Goal: Task Accomplishment & Management: Use online tool/utility

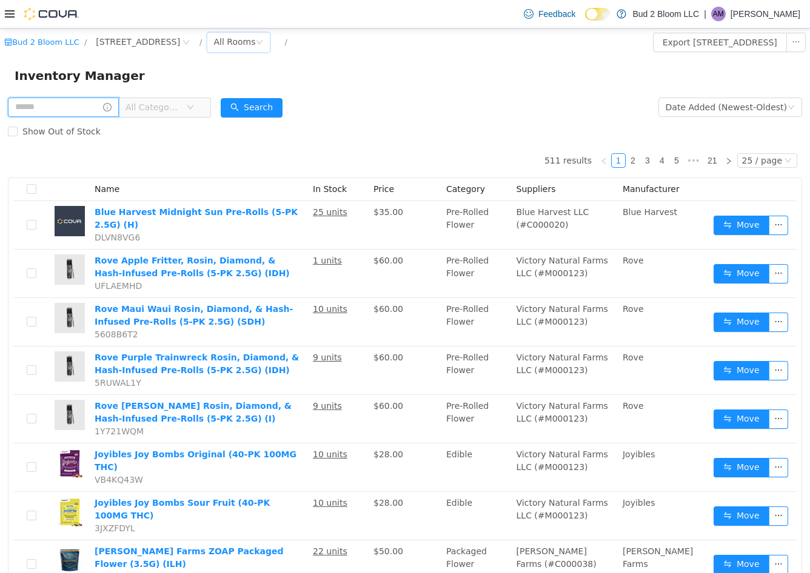
click at [84, 112] on input "text" at bounding box center [63, 107] width 111 height 19
type input "***"
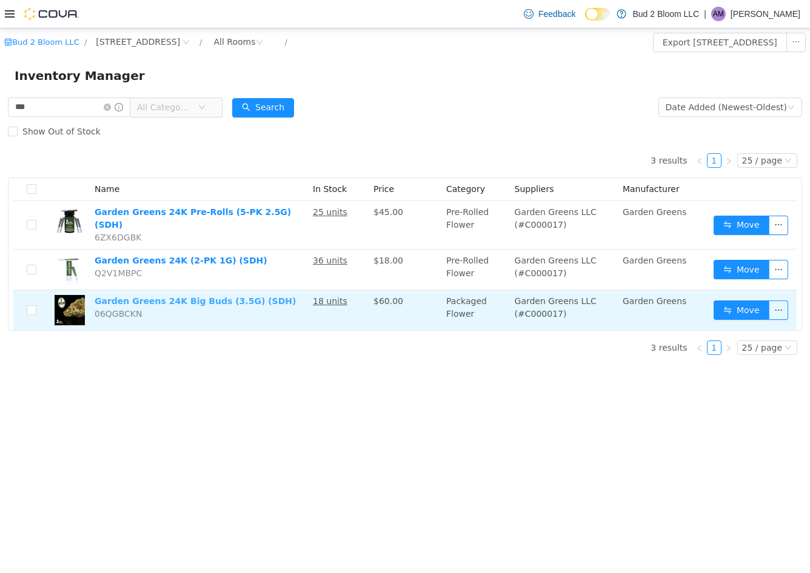
click at [153, 296] on link "Garden Greens 24K Big Buds (3.5G) (SDH)" at bounding box center [195, 301] width 201 height 10
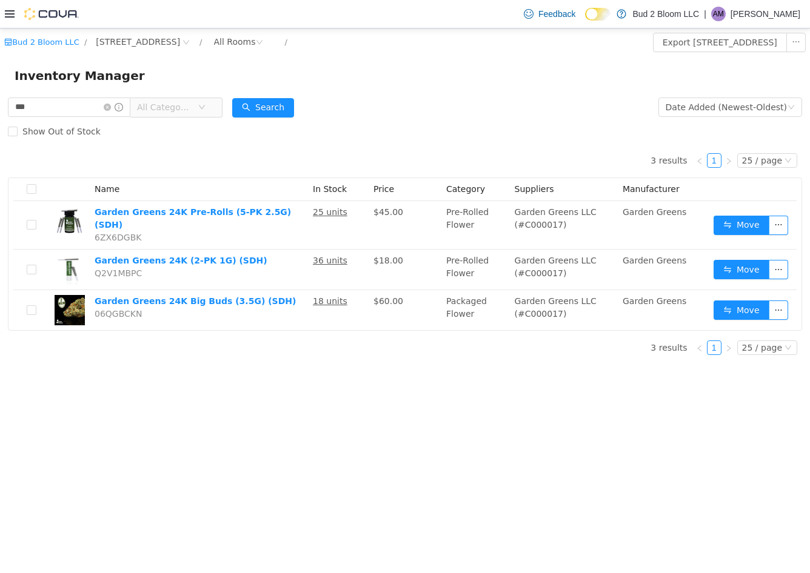
click at [7, 14] on icon at bounding box center [10, 13] width 10 height 7
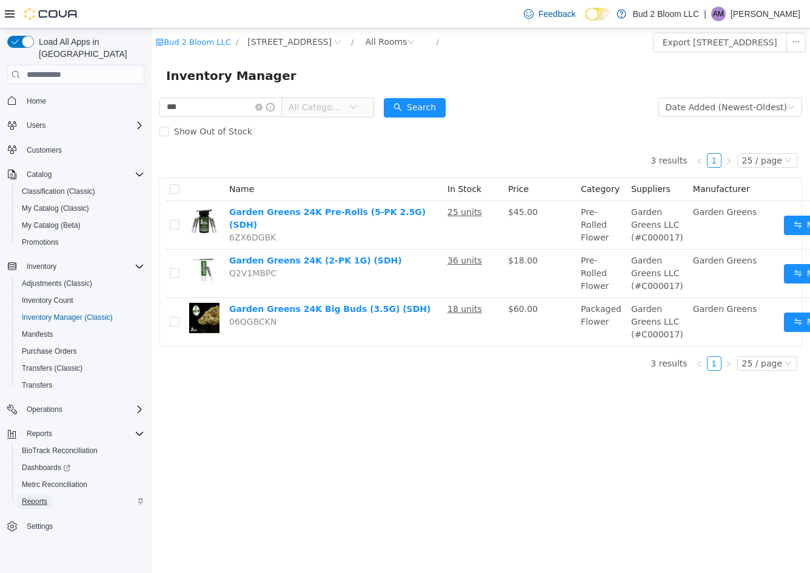
click at [49, 495] on link "Reports" at bounding box center [34, 502] width 35 height 15
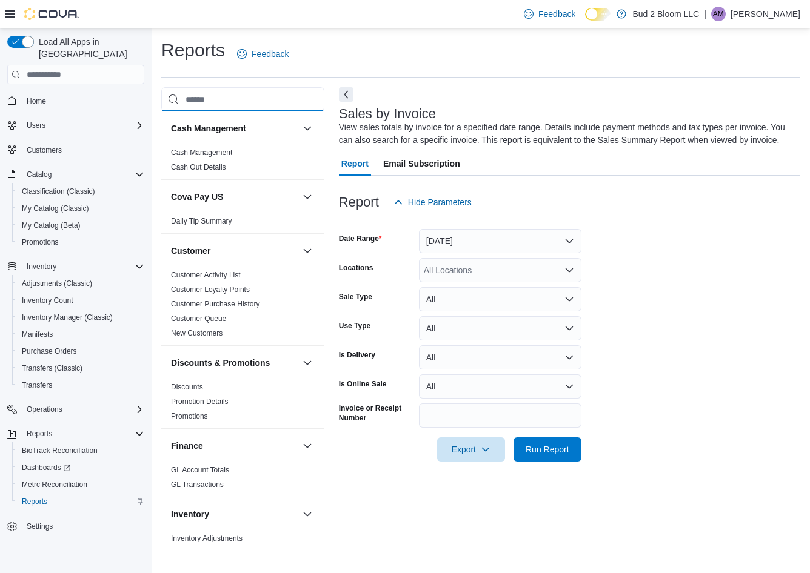
click at [193, 101] on input "search" at bounding box center [242, 99] width 163 height 24
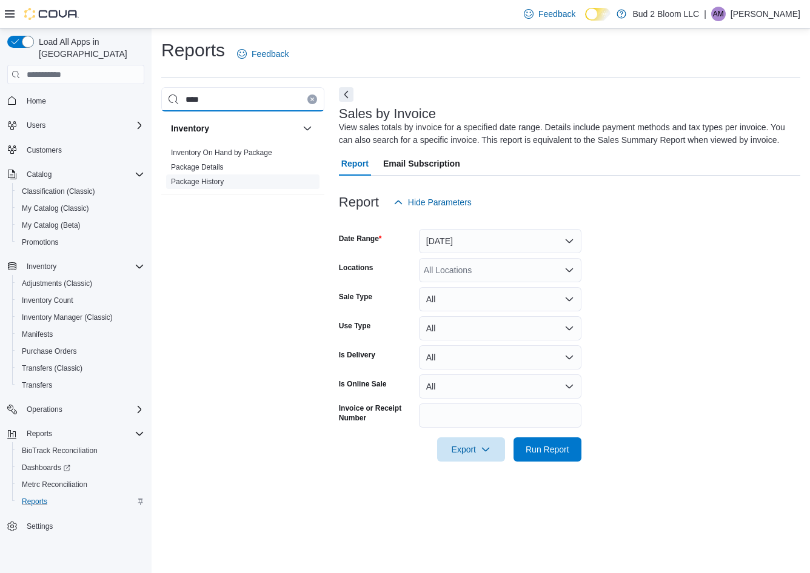
type input "****"
click at [194, 181] on link "Package History" at bounding box center [197, 182] width 53 height 8
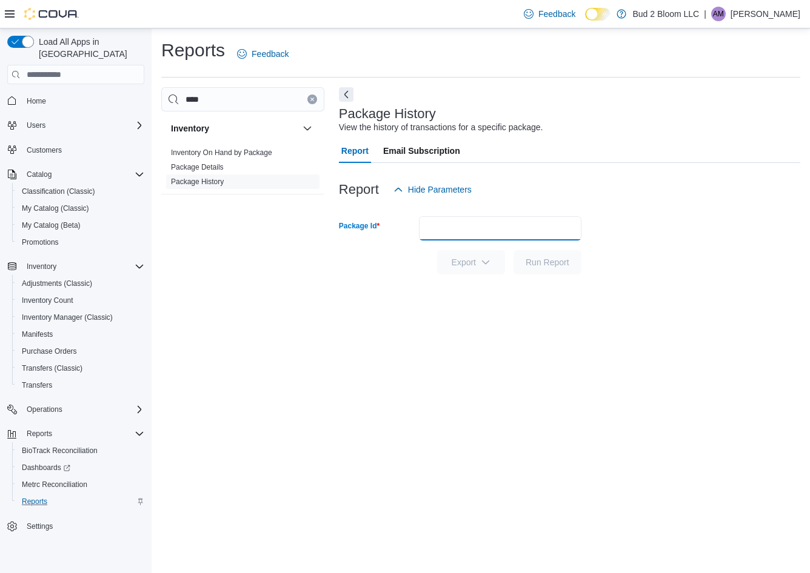
click at [461, 226] on input "Package Id" at bounding box center [500, 228] width 162 height 24
paste input "**********"
click at [513, 250] on button "Run Report" at bounding box center [547, 262] width 68 height 24
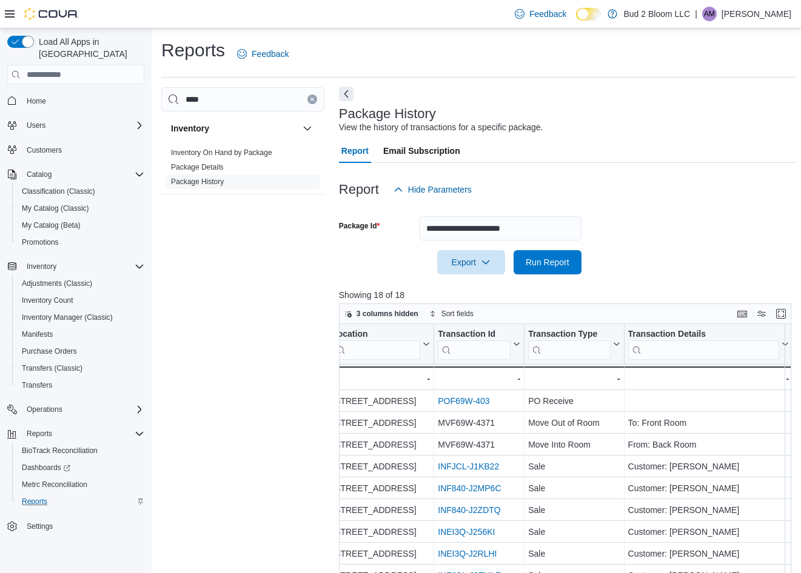
click at [348, 90] on button "Next" at bounding box center [346, 94] width 15 height 15
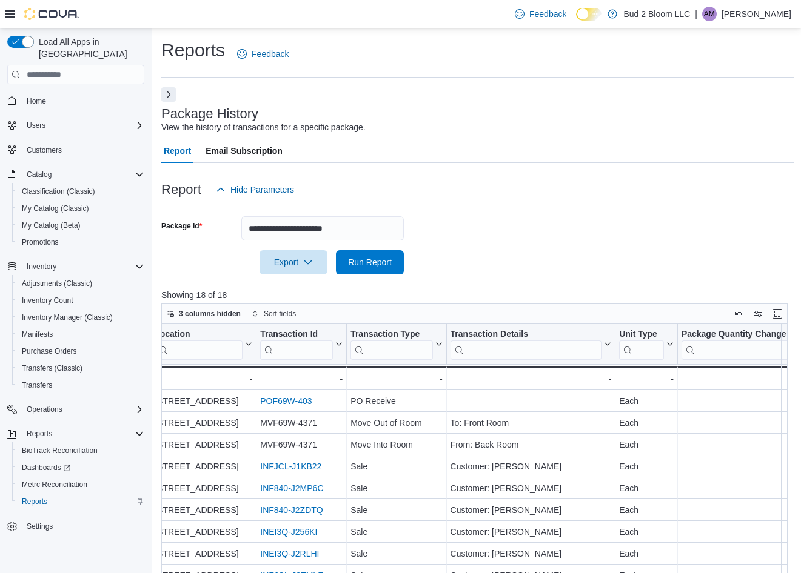
click at [8, 16] on icon at bounding box center [10, 14] width 10 height 10
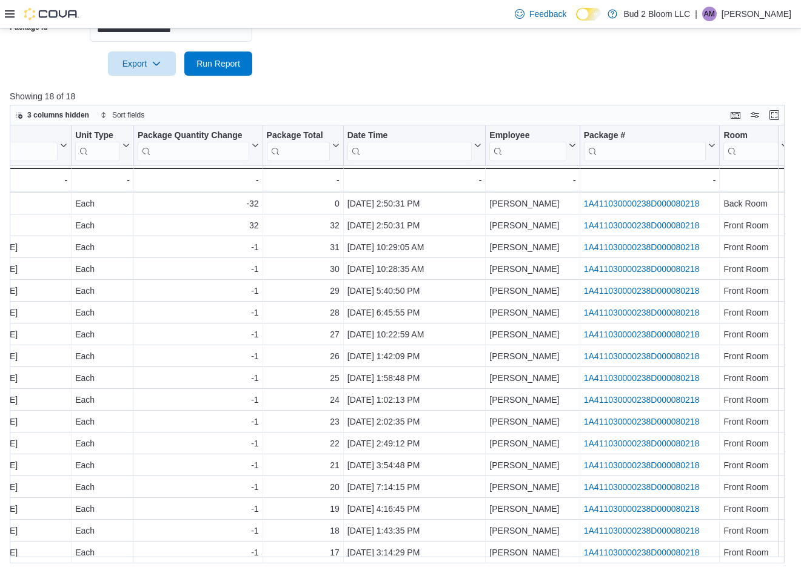
scroll to position [0, 675]
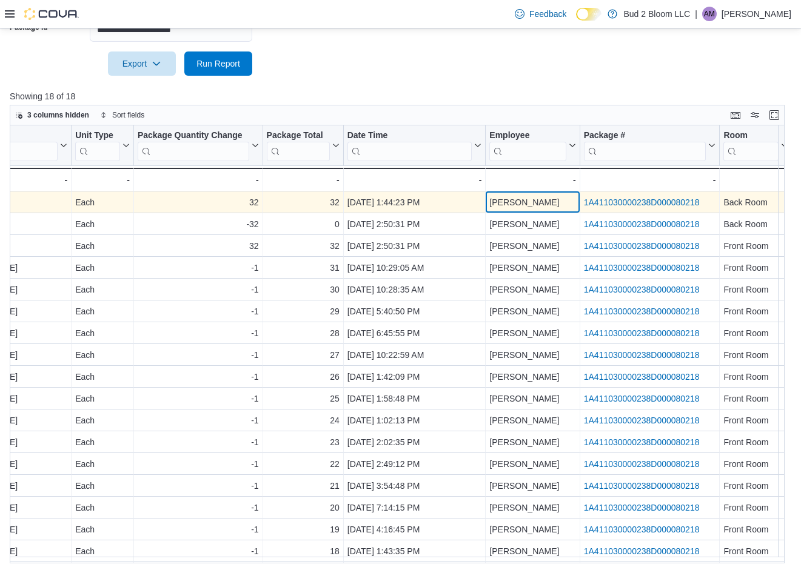
click at [525, 202] on div "[PERSON_NAME]" at bounding box center [532, 202] width 86 height 15
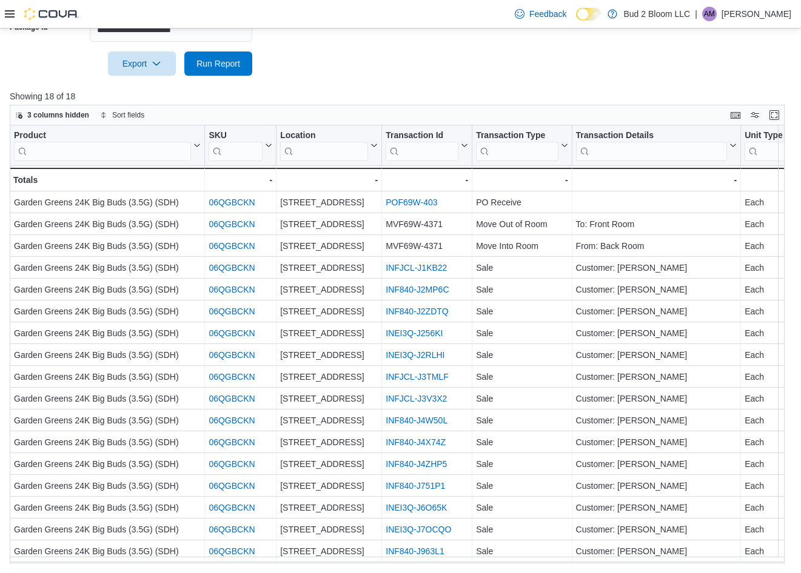
scroll to position [0, 0]
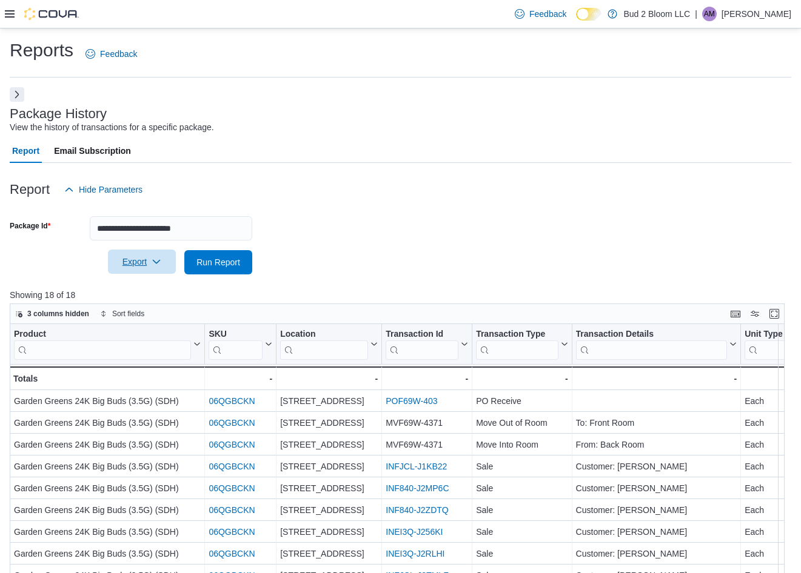
click at [160, 264] on icon "button" at bounding box center [157, 262] width 10 height 10
click at [157, 286] on span "Export to Excel" at bounding box center [143, 287] width 55 height 10
drag, startPoint x: 214, startPoint y: 232, endPoint x: 28, endPoint y: 255, distance: 186.8
click at [28, 255] on form "**********" at bounding box center [400, 238] width 781 height 73
paste input "text"
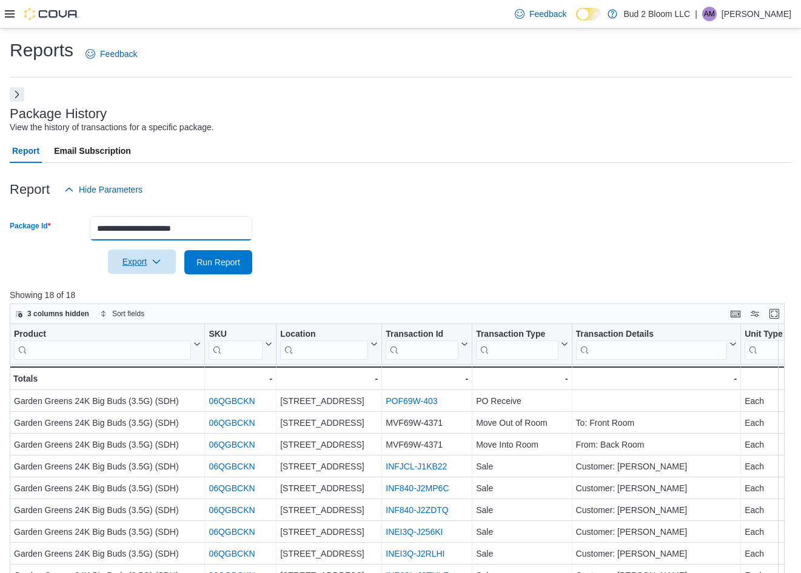
type input "**********"
click at [184, 250] on button "Run Report" at bounding box center [218, 262] width 68 height 24
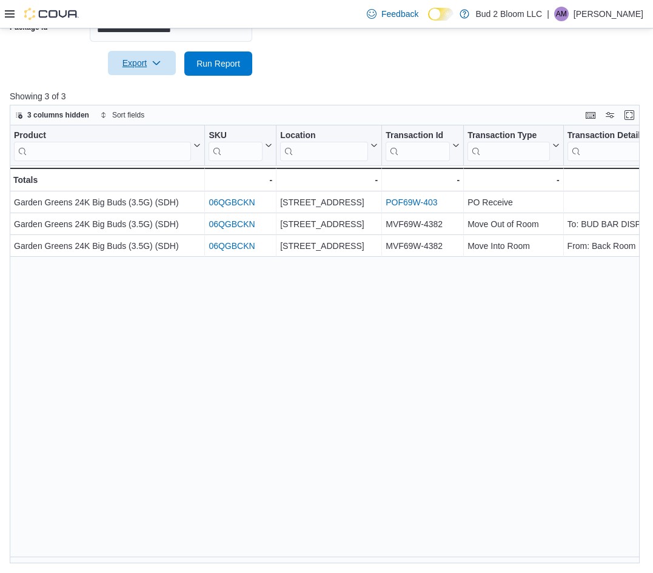
click at [10, 15] on icon at bounding box center [10, 14] width 10 height 10
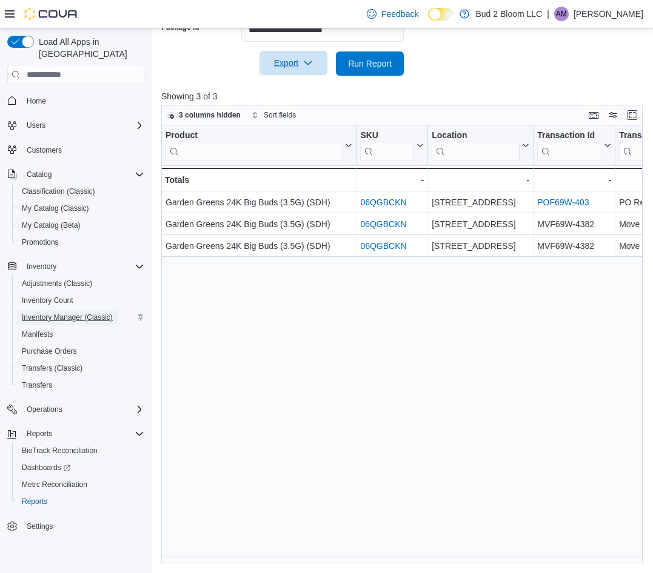
click at [55, 313] on span "Inventory Manager (Classic)" at bounding box center [67, 318] width 91 height 10
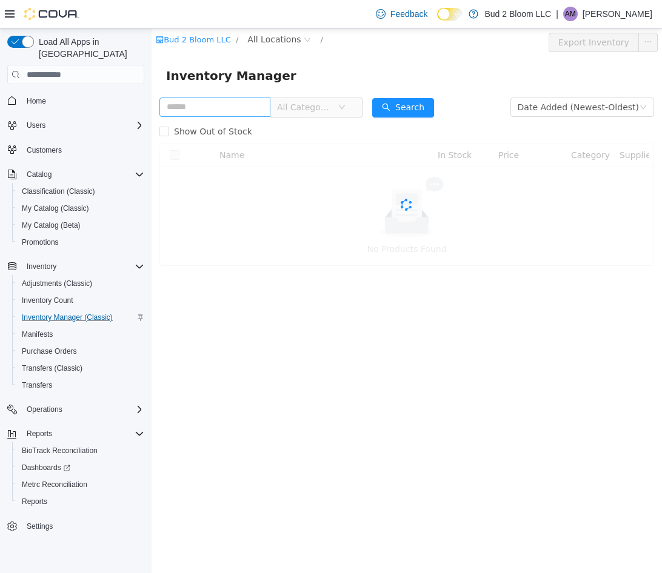
click at [242, 103] on input "text" at bounding box center [214, 107] width 111 height 19
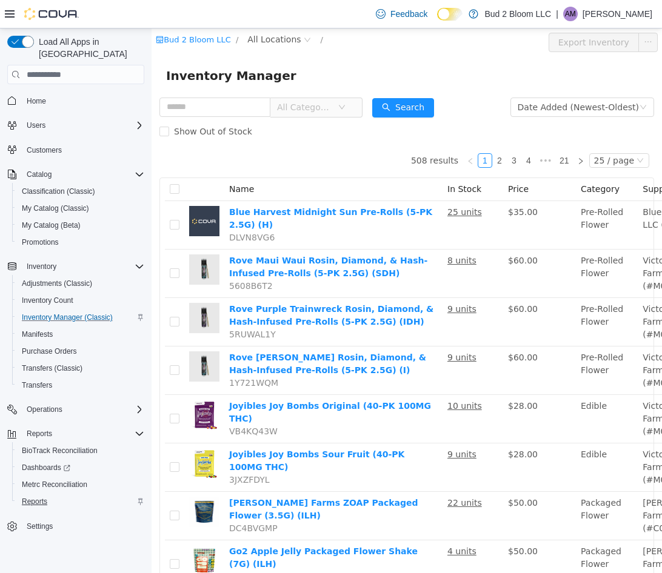
click at [32, 497] on span "Reports" at bounding box center [34, 502] width 25 height 10
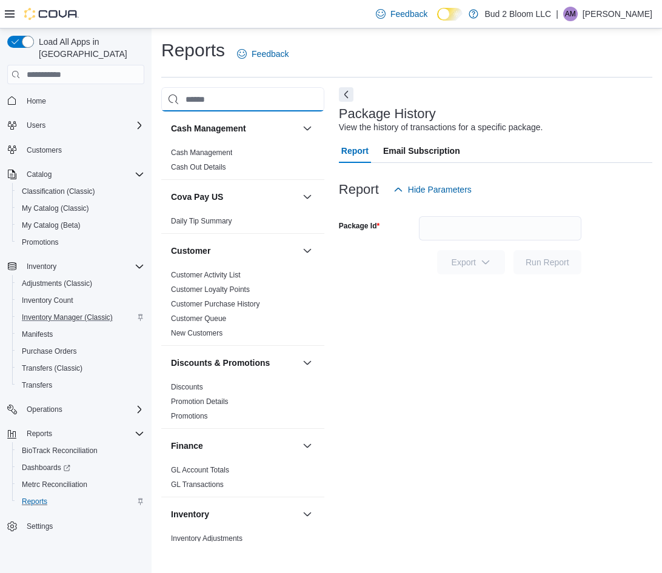
click at [223, 107] on input "search" at bounding box center [242, 99] width 163 height 24
click at [458, 230] on input "Package Id" at bounding box center [500, 228] width 162 height 24
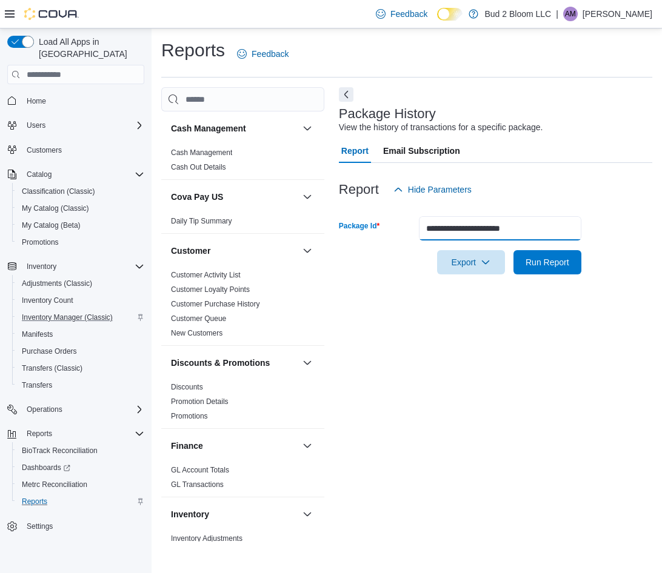
click at [513, 250] on button "Run Report" at bounding box center [547, 262] width 68 height 24
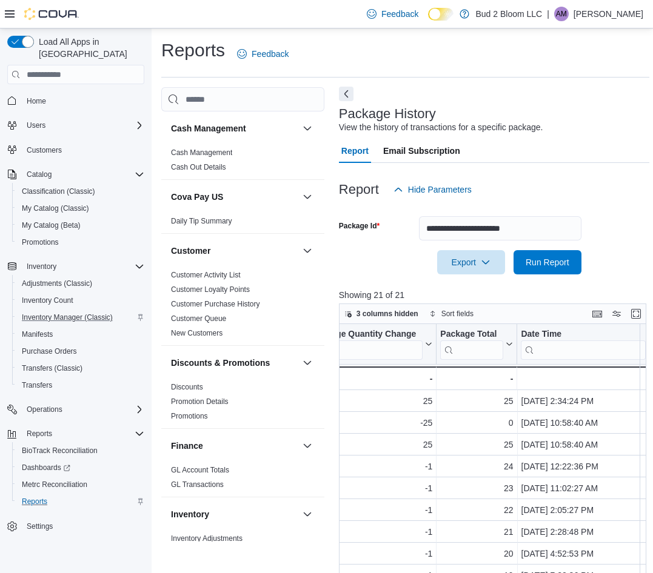
click at [343, 95] on button "Next" at bounding box center [346, 94] width 15 height 15
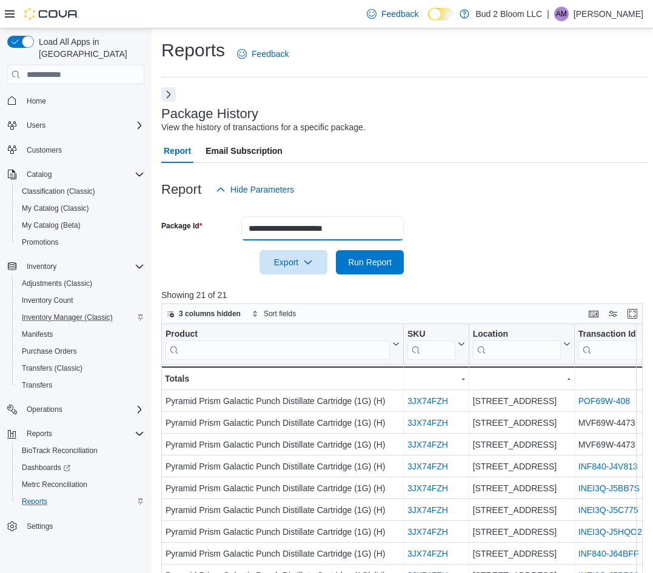
click at [382, 224] on input "**********" at bounding box center [322, 228] width 162 height 24
click at [375, 228] on input "**********" at bounding box center [322, 228] width 162 height 24
drag, startPoint x: 370, startPoint y: 230, endPoint x: 153, endPoint y: 225, distance: 217.0
click at [147, 230] on div "**********" at bounding box center [326, 400] width 653 height 744
paste input "text"
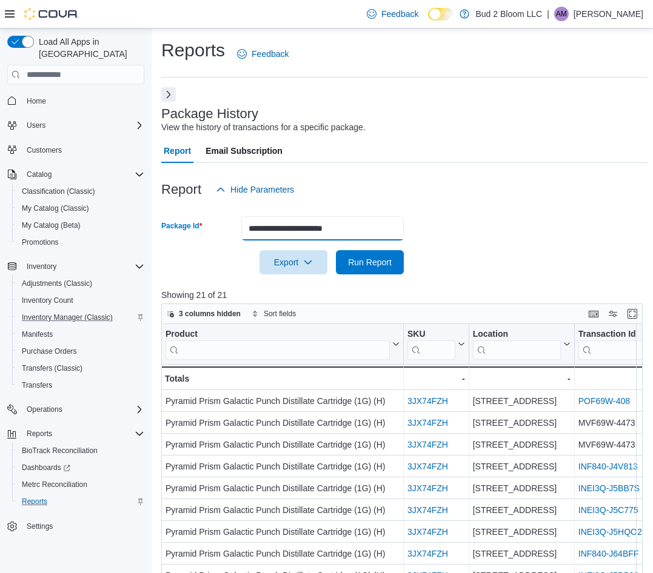
type input "**********"
click at [336, 250] on button "Run Report" at bounding box center [370, 262] width 68 height 24
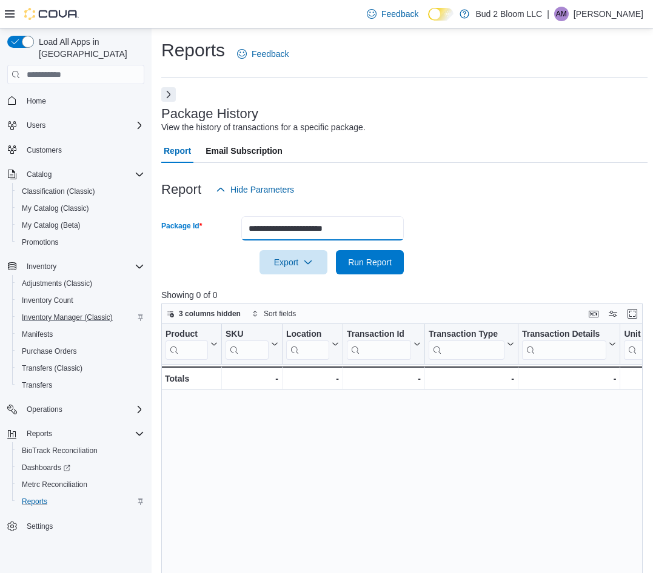
drag, startPoint x: 377, startPoint y: 233, endPoint x: 183, endPoint y: 225, distance: 194.1
click at [183, 225] on div "**********" at bounding box center [282, 228] width 242 height 24
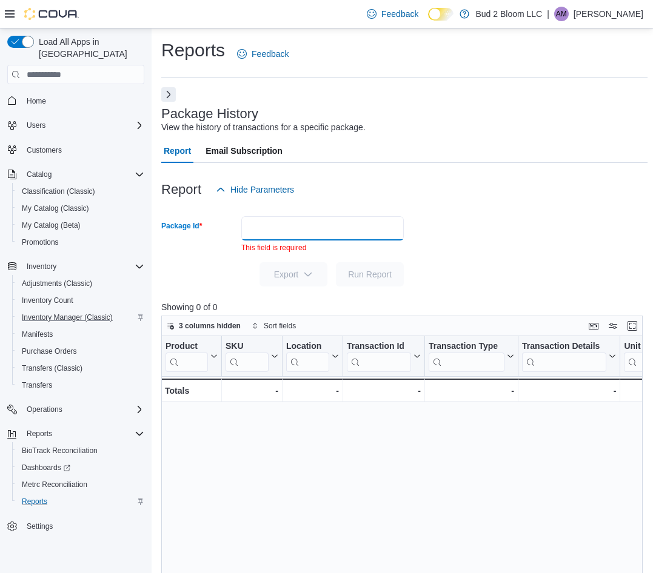
paste input "**********"
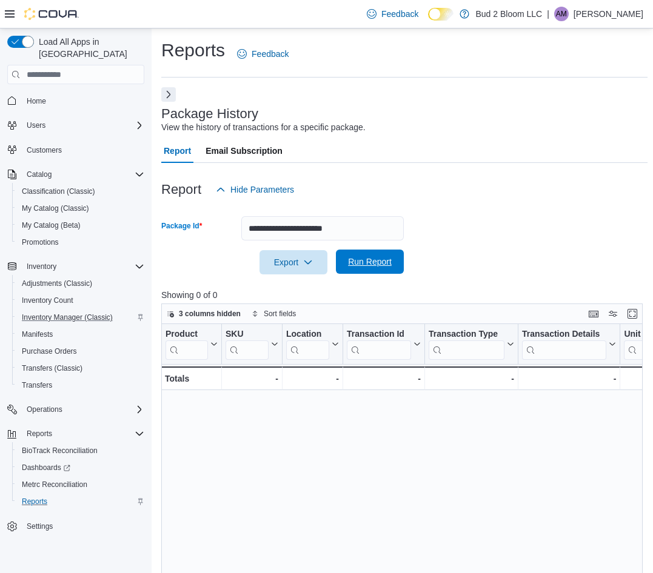
click at [369, 270] on span "Run Report" at bounding box center [369, 262] width 53 height 24
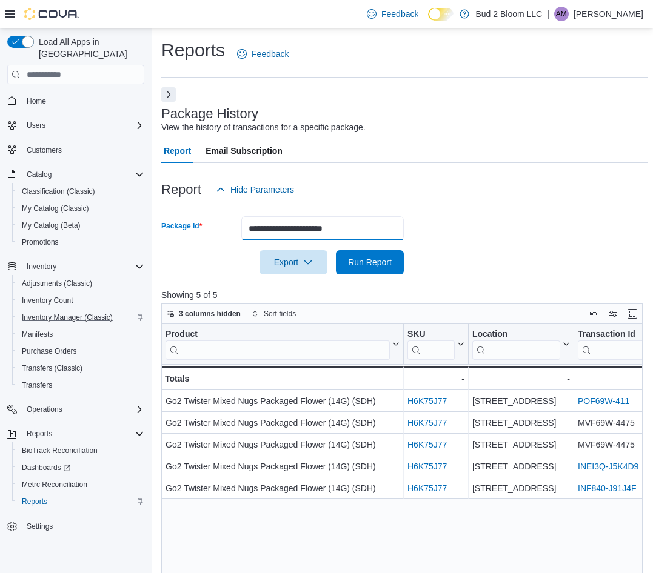
drag, startPoint x: 372, startPoint y: 230, endPoint x: 168, endPoint y: 212, distance: 205.1
click at [117, 225] on div "**********" at bounding box center [326, 400] width 653 height 744
paste input "text"
type input "**********"
click at [336, 250] on button "Run Report" at bounding box center [370, 262] width 68 height 24
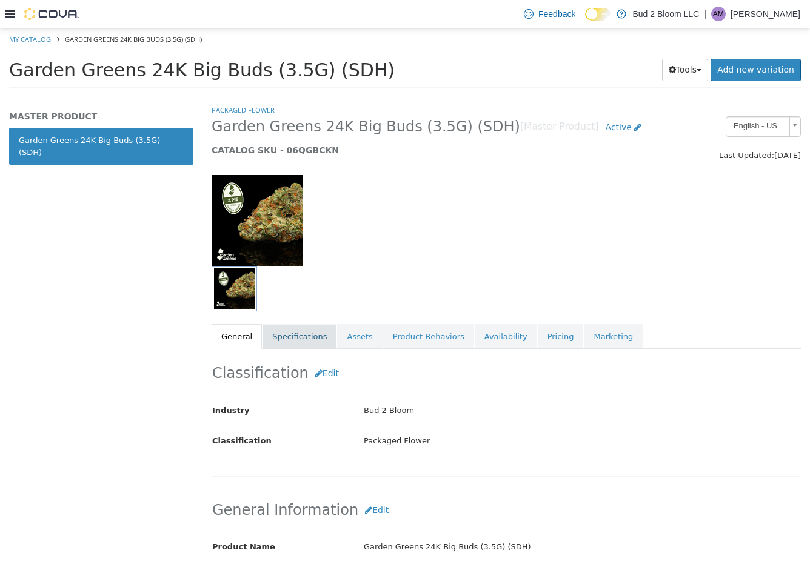
click at [303, 333] on link "Specifications" at bounding box center [299, 336] width 74 height 25
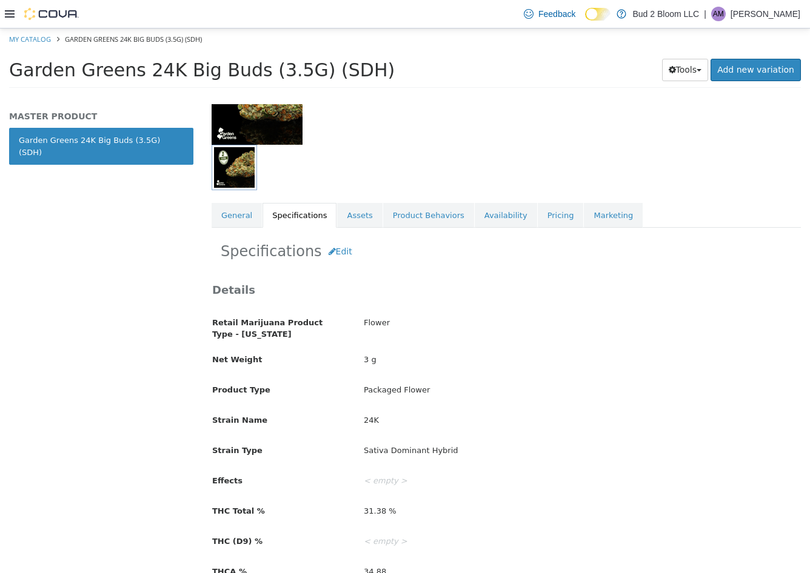
scroll to position [182, 0]
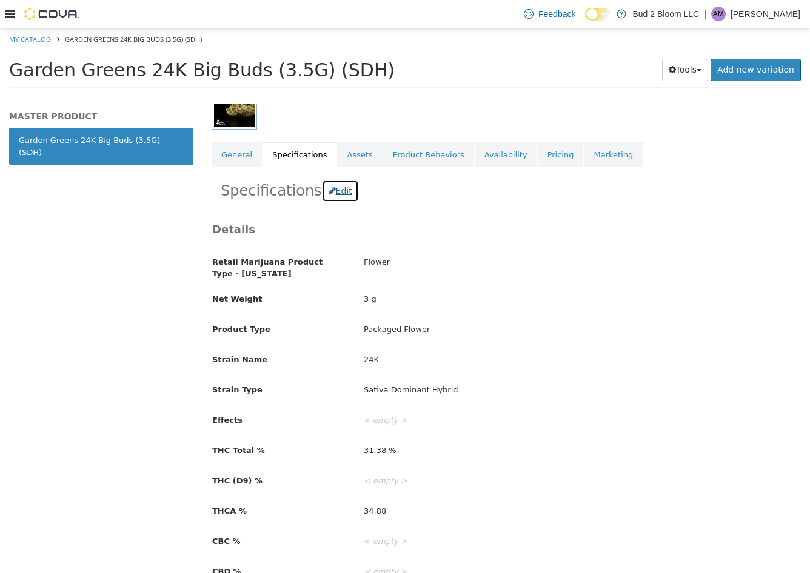
click at [328, 190] on icon "button" at bounding box center [331, 191] width 7 height 8
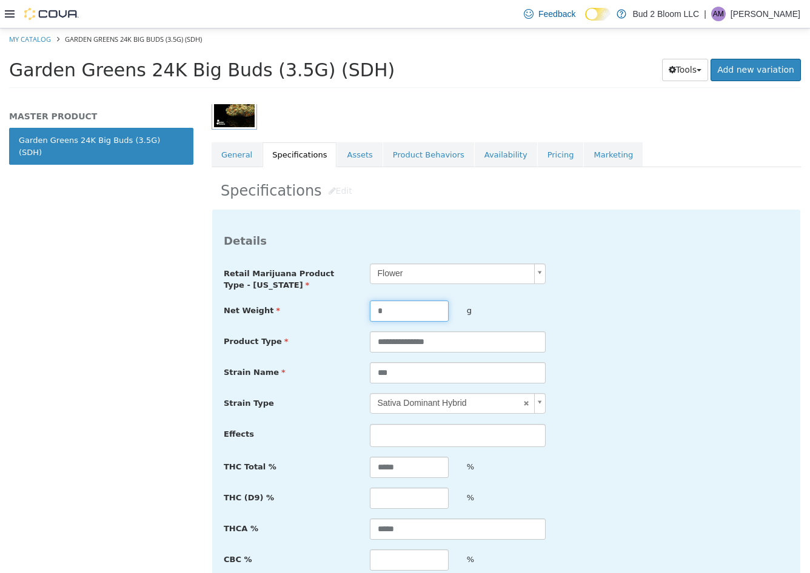
click at [399, 313] on input "*" at bounding box center [409, 311] width 79 height 21
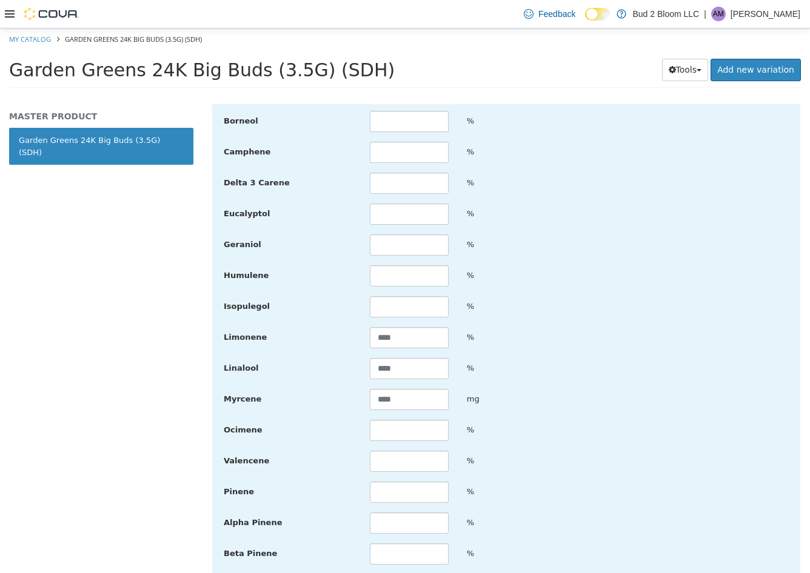
scroll to position [1651, 0]
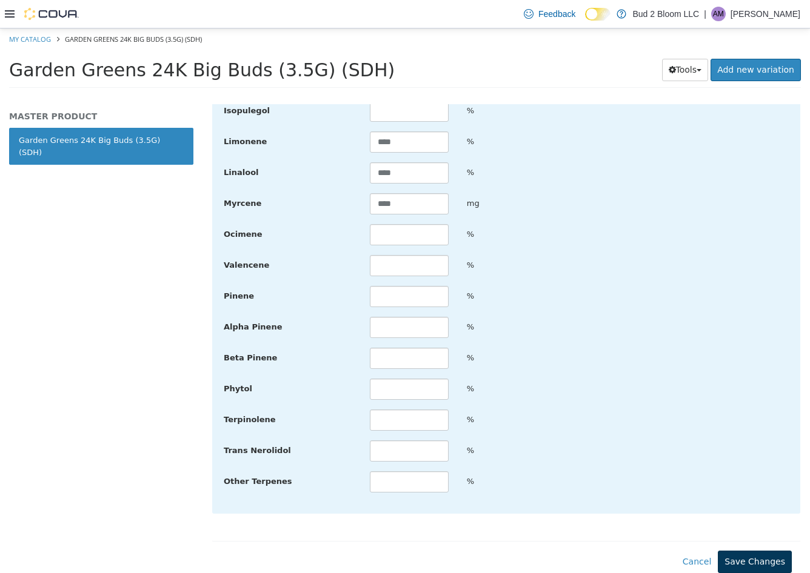
type input "***"
click at [736, 564] on button "Save Changes" at bounding box center [755, 562] width 74 height 22
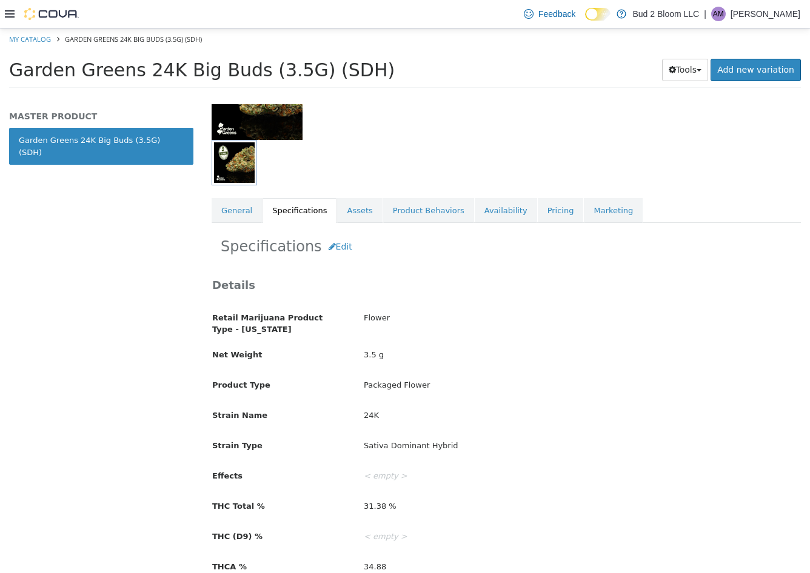
scroll to position [5, 0]
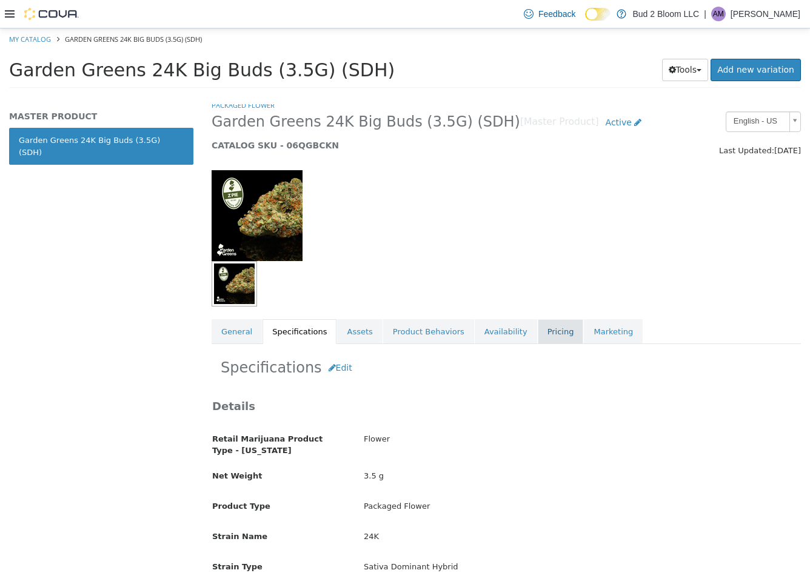
click at [538, 332] on link "Pricing" at bounding box center [561, 331] width 46 height 25
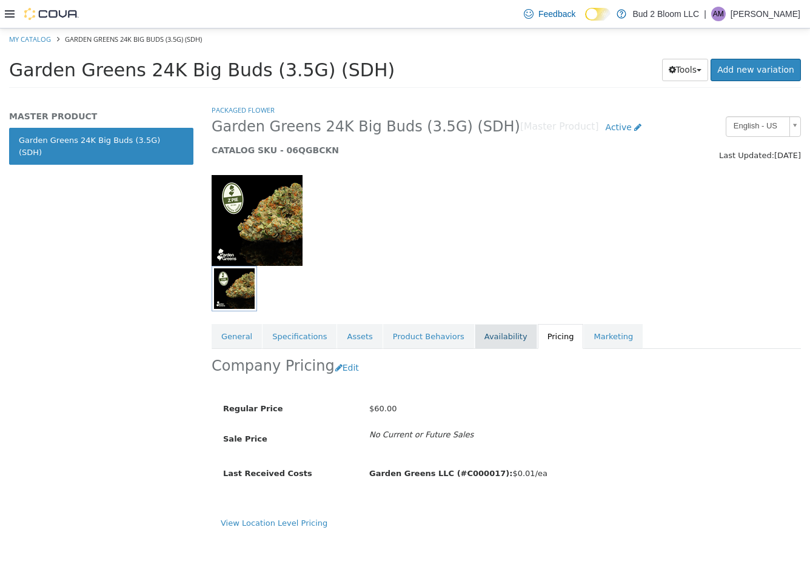
click at [481, 331] on link "Availability" at bounding box center [506, 336] width 62 height 25
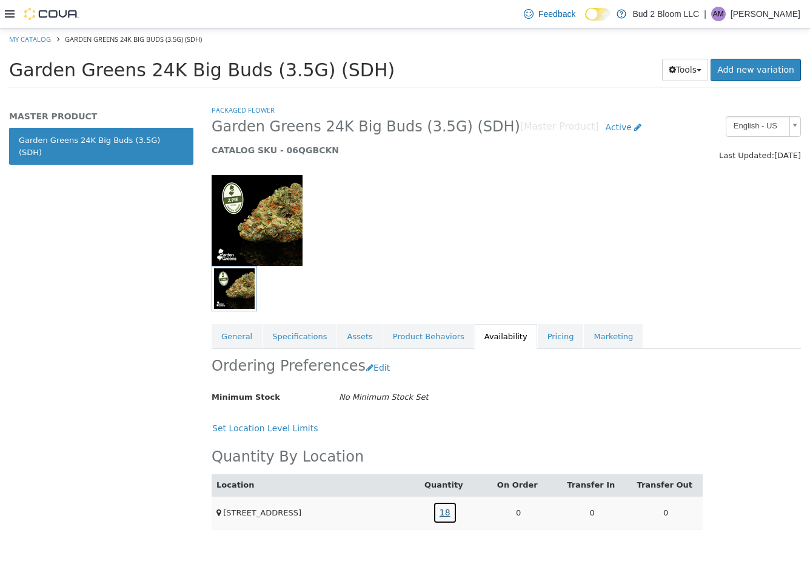
click at [449, 515] on link "18" at bounding box center [445, 513] width 24 height 22
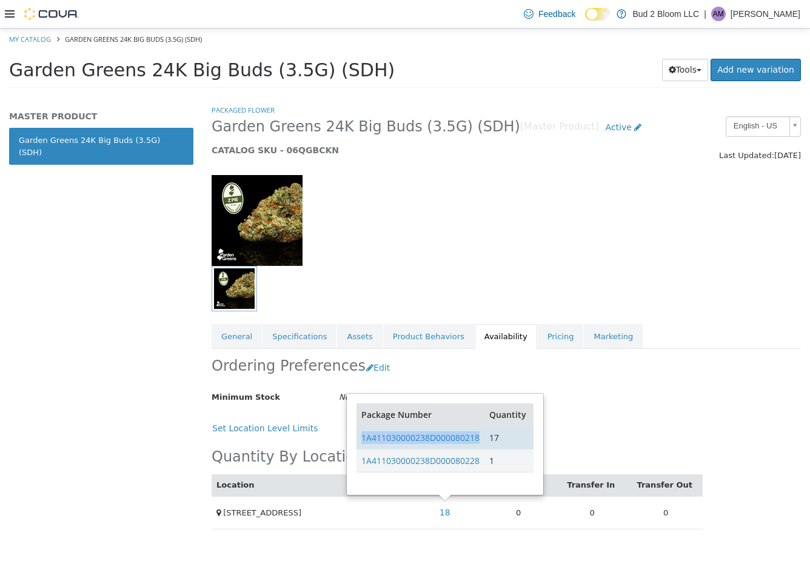
drag, startPoint x: 480, startPoint y: 439, endPoint x: 358, endPoint y: 442, distance: 122.5
click at [358, 442] on td "1A411030000238D000080218" at bounding box center [420, 437] width 128 height 23
copy link "1A411030000238D000080218"
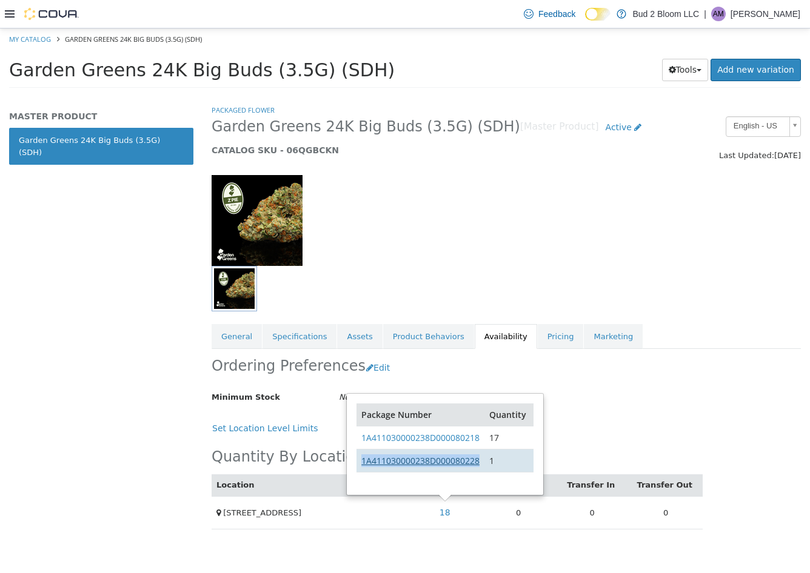
drag, startPoint x: 481, startPoint y: 456, endPoint x: 362, endPoint y: 463, distance: 119.0
click at [362, 463] on td "1A411030000238D000080228" at bounding box center [420, 460] width 128 height 23
drag, startPoint x: 362, startPoint y: 463, endPoint x: 370, endPoint y: 461, distance: 8.2
copy link "1A411030000238D000080228"
click at [515, 266] on div at bounding box center [456, 288] width 488 height 45
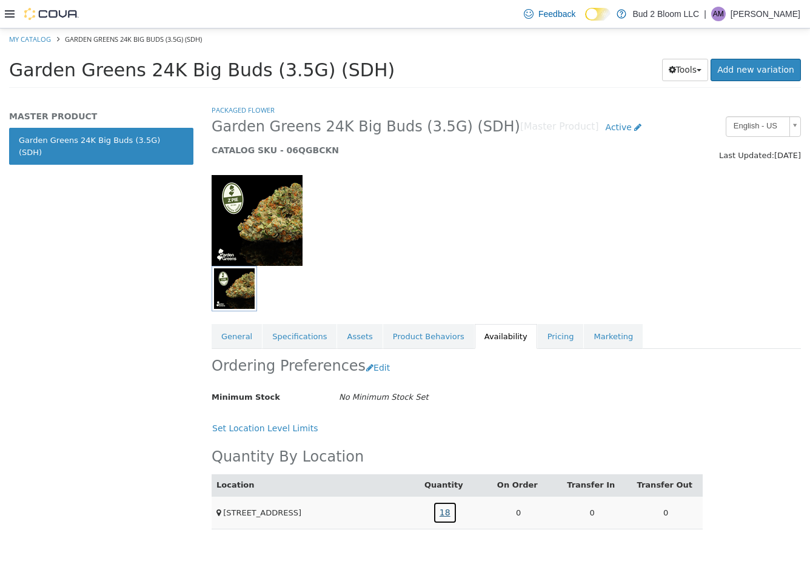
click at [441, 516] on link "18" at bounding box center [445, 513] width 24 height 22
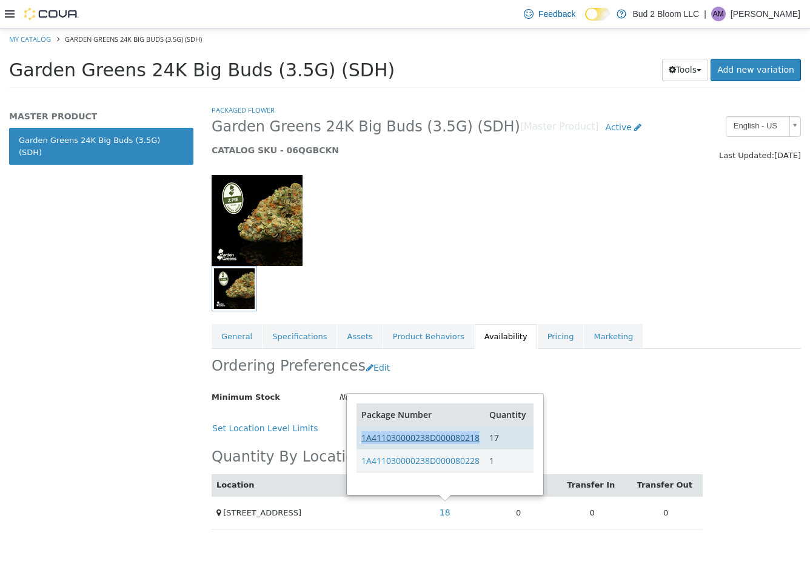
drag, startPoint x: 481, startPoint y: 438, endPoint x: 362, endPoint y: 440, distance: 119.4
click at [362, 440] on td "1A411030000238D000080218" at bounding box center [420, 437] width 128 height 23
drag, startPoint x: 362, startPoint y: 440, endPoint x: 368, endPoint y: 435, distance: 7.8
copy link "1A411030000238D000080218"
click at [612, 408] on div "Minimum Stock No Minimum Stock Set" at bounding box center [456, 397] width 509 height 21
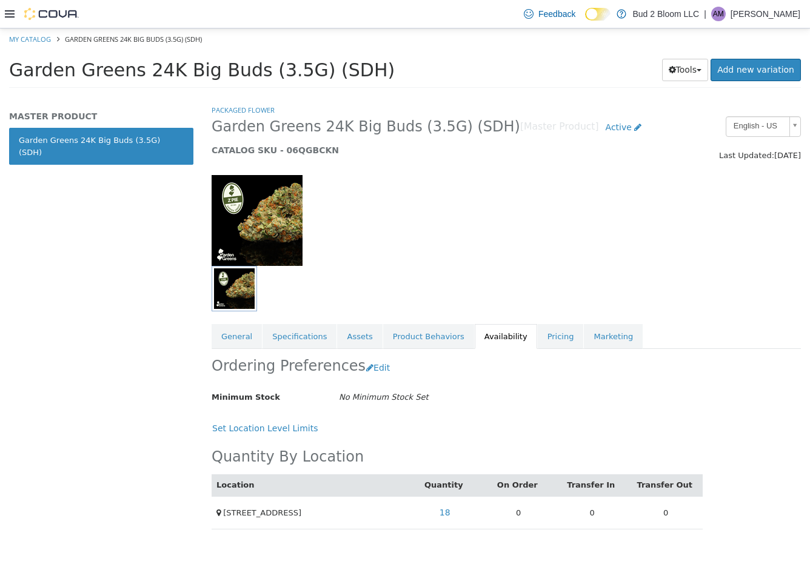
click at [416, 156] on div "Garden Greens 24K Big Buds (3.5G) (SDH) [Master Product] Active CATALOG SKU - 0…" at bounding box center [430, 139] width 456 height 46
